Goal: Information Seeking & Learning: Learn about a topic

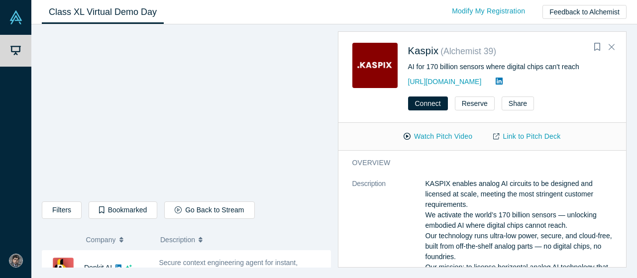
scroll to position [312, 0]
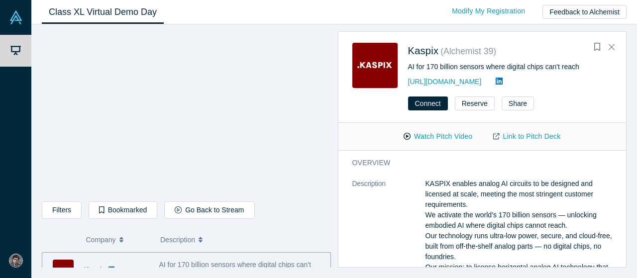
click at [120, 239] on icon "button" at bounding box center [121, 238] width 4 height 2
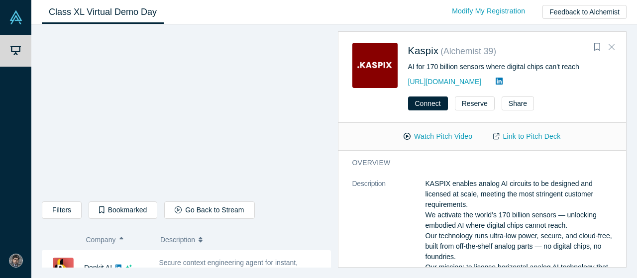
click at [610, 47] on icon "Close" at bounding box center [611, 46] width 6 height 9
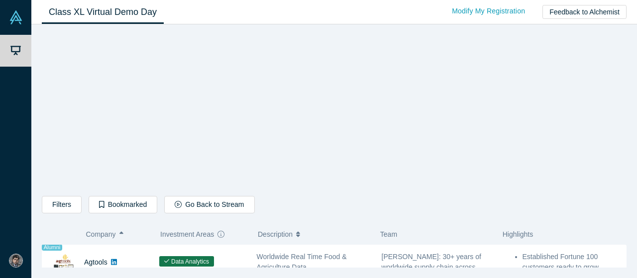
click at [610, 47] on div "Filters AI Artificial Intelligence B2B SaaS AI (Artificial Intelligence) Data A…" at bounding box center [334, 149] width 584 height 236
click at [123, 230] on button "Company" at bounding box center [118, 234] width 64 height 21
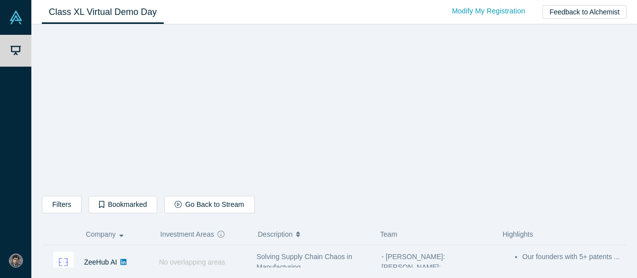
click at [63, 260] on img at bounding box center [63, 262] width 21 height 21
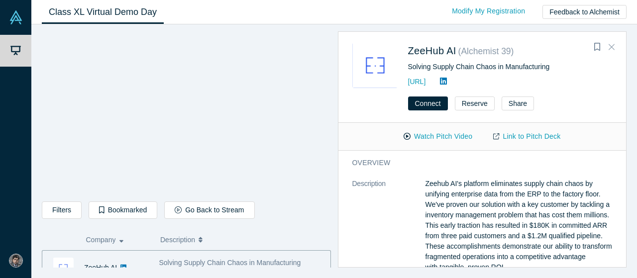
click at [611, 48] on icon "Close" at bounding box center [611, 47] width 6 height 6
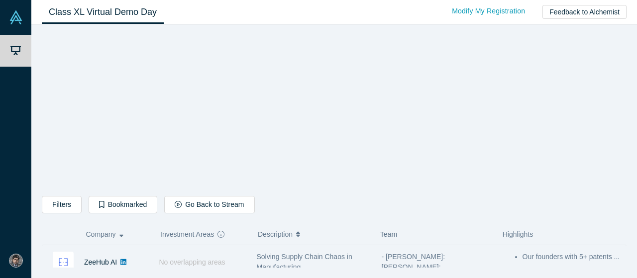
click at [48, 261] on div "ZeeHub AI" at bounding box center [95, 262] width 106 height 34
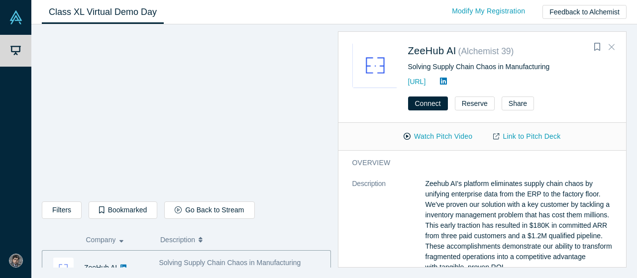
click at [613, 42] on button "Close" at bounding box center [611, 47] width 15 height 16
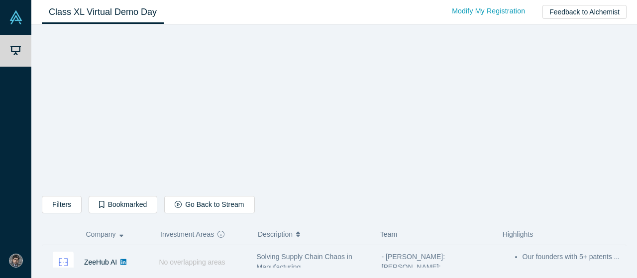
click at [193, 264] on span "No overlapping areas" at bounding box center [192, 262] width 66 height 8
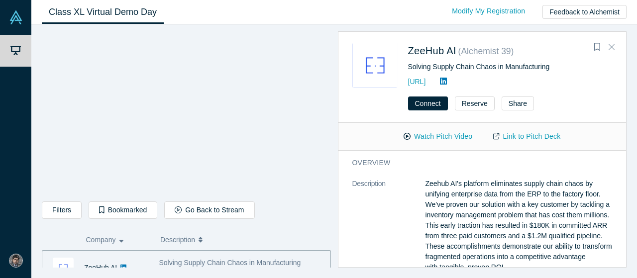
click at [612, 47] on icon "Close" at bounding box center [611, 46] width 6 height 9
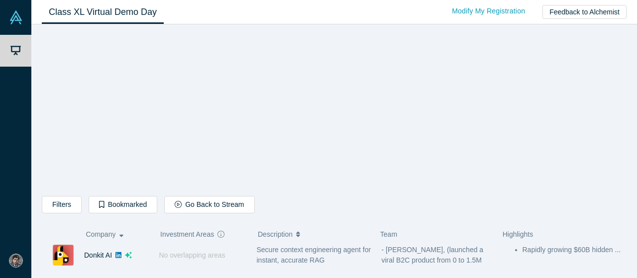
scroll to position [721, 0]
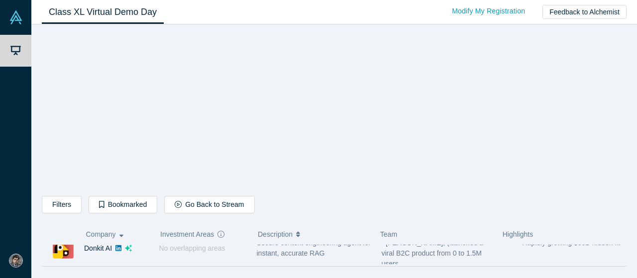
click at [323, 251] on div "Secure context engineering agent for instant, accurate RAG" at bounding box center [314, 248] width 114 height 21
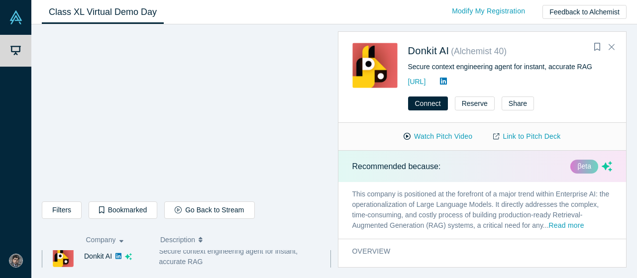
scroll to position [718, 0]
click at [447, 136] on button "Watch Pitch Video" at bounding box center [438, 136] width 90 height 17
click at [559, 224] on button "Read more" at bounding box center [566, 225] width 35 height 11
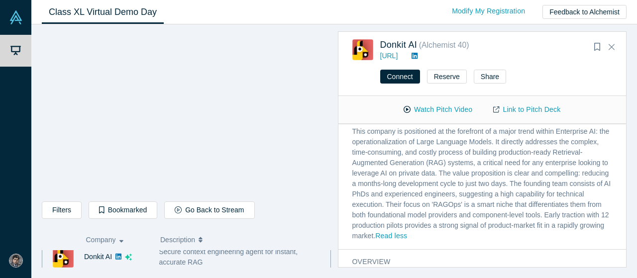
scroll to position [56, 0]
